Goal: Task Accomplishment & Management: Use online tool/utility

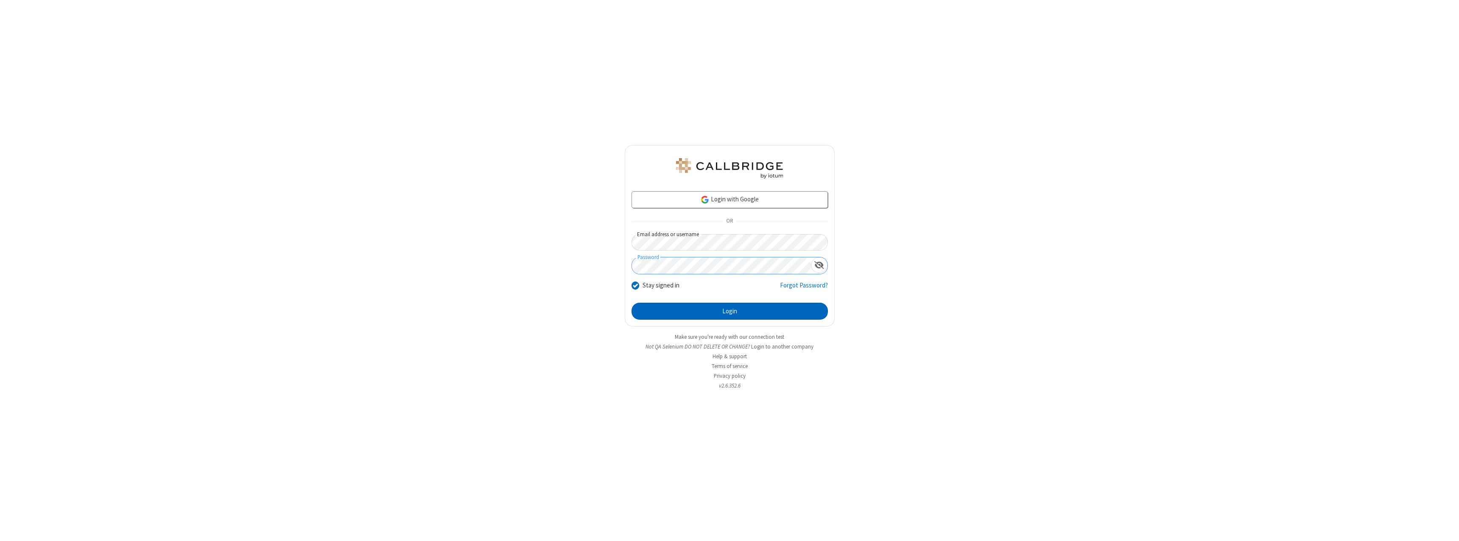
click at [730, 311] on button "Login" at bounding box center [730, 311] width 196 height 17
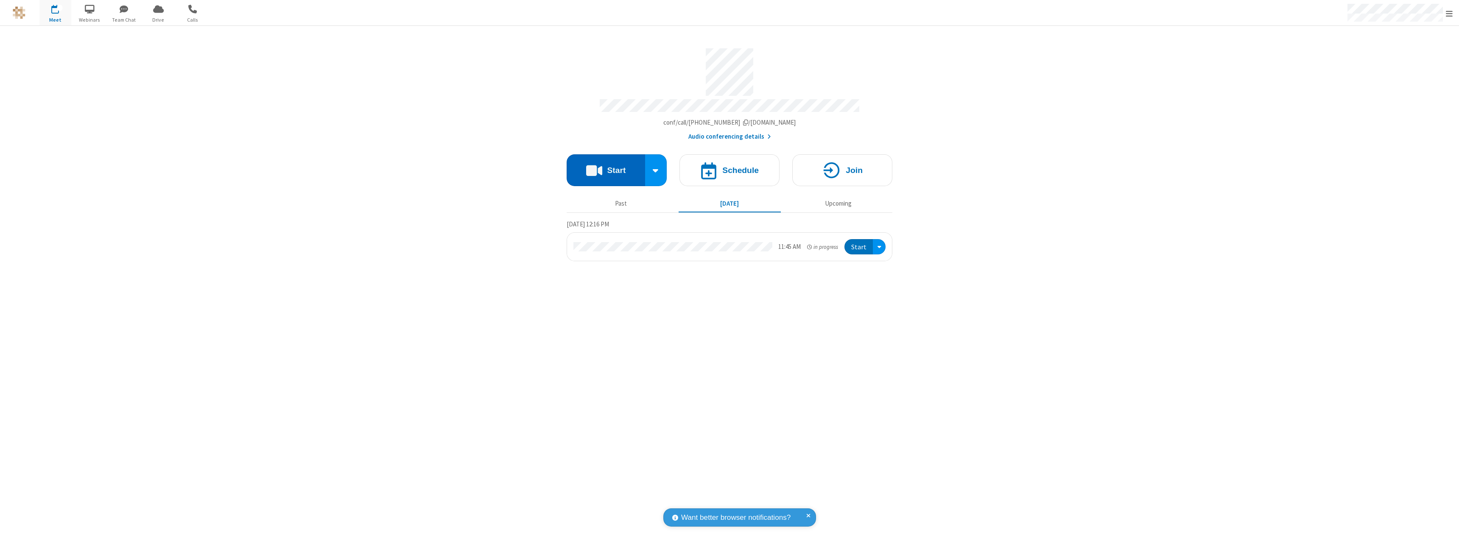
click at [606, 166] on button "Start" at bounding box center [606, 170] width 78 height 32
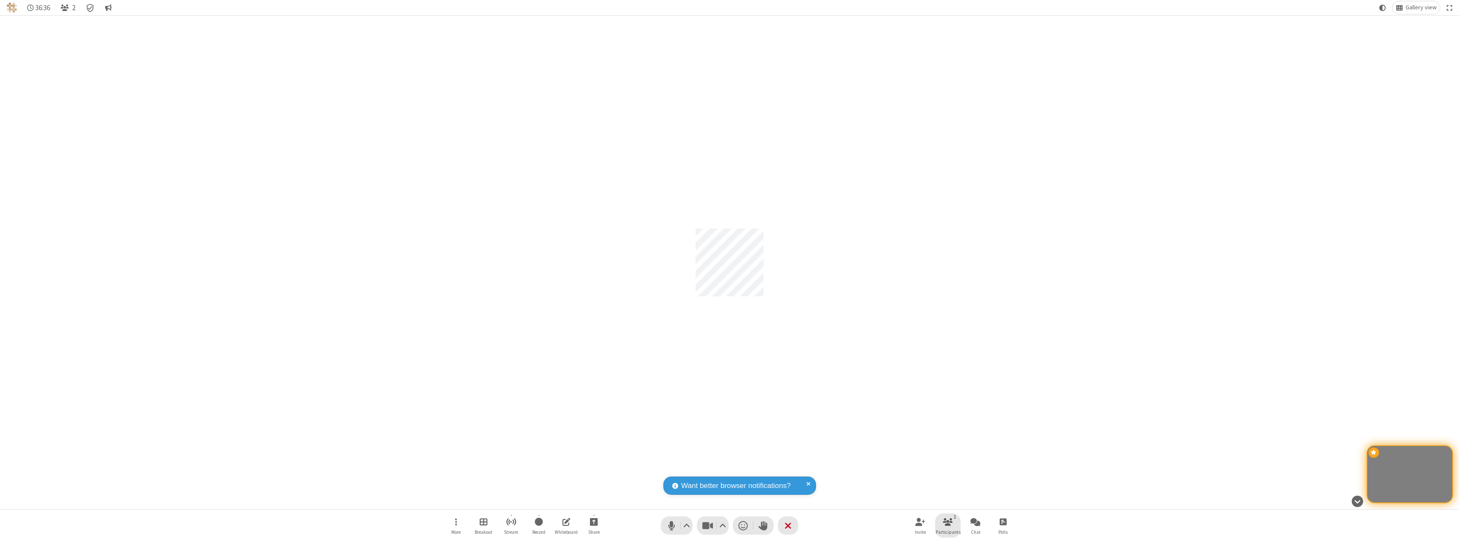
click at [948, 532] on span "Participants" at bounding box center [948, 532] width 25 height 5
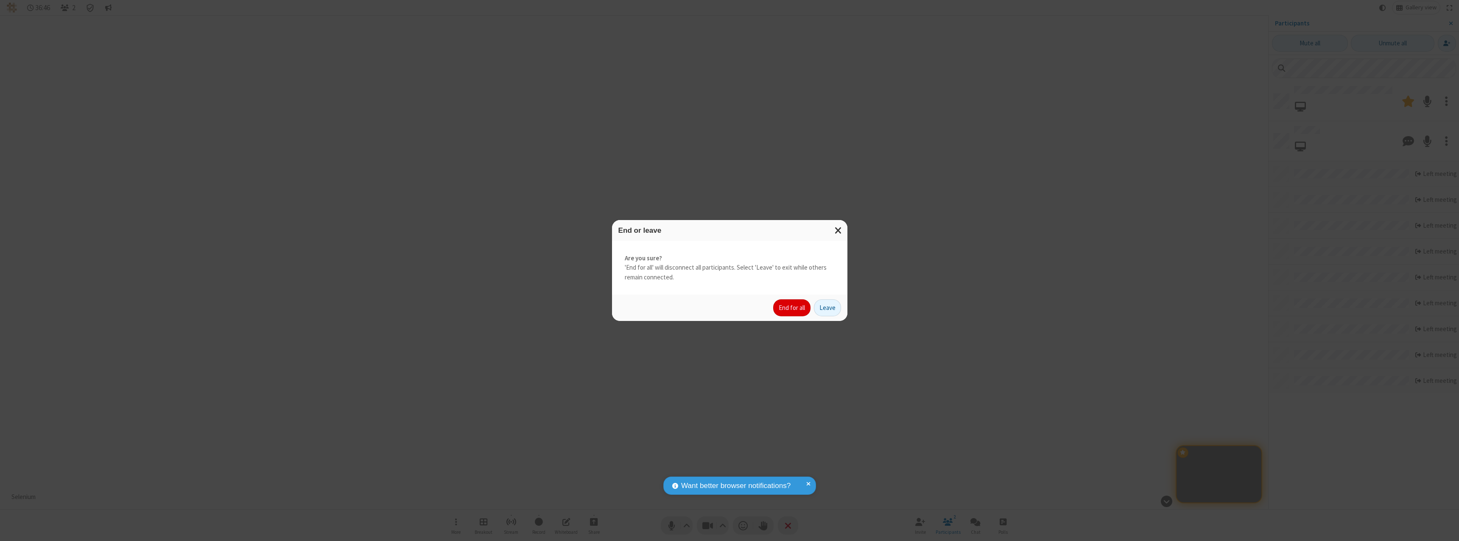
click at [792, 308] on button "End for all" at bounding box center [791, 307] width 37 height 17
